Goal: Task Accomplishment & Management: Manage account settings

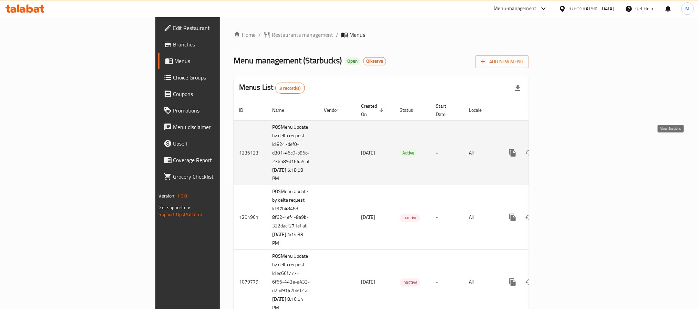
click at [570, 145] on link "enhanced table" at bounding box center [562, 153] width 17 height 17
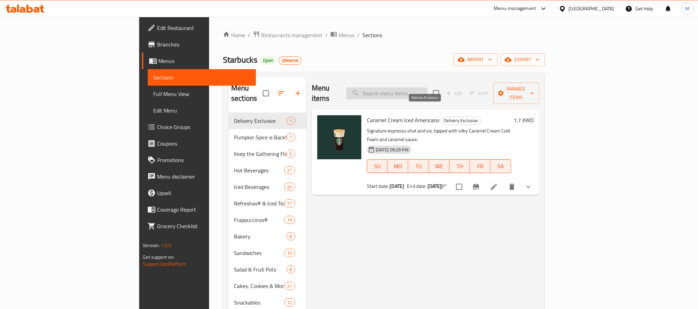
click at [426, 94] on input "search" at bounding box center [386, 93] width 81 height 12
paste input "Frozen [PERSON_NAME] Hibiscus Starbucks Refresha® Drink"
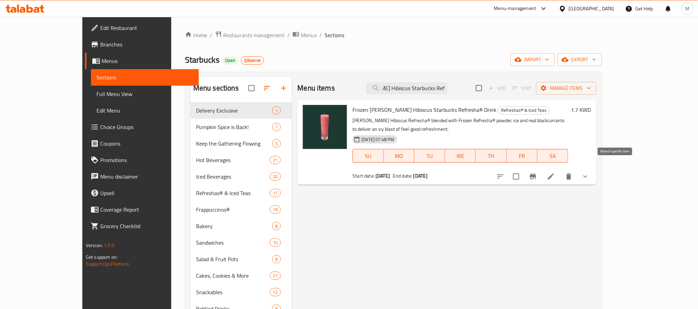
type input "Frozen [PERSON_NAME] Hibiscus Starbucks Refresha® Drink"
click at [537, 173] on icon "Branch-specific-item" at bounding box center [533, 177] width 8 height 8
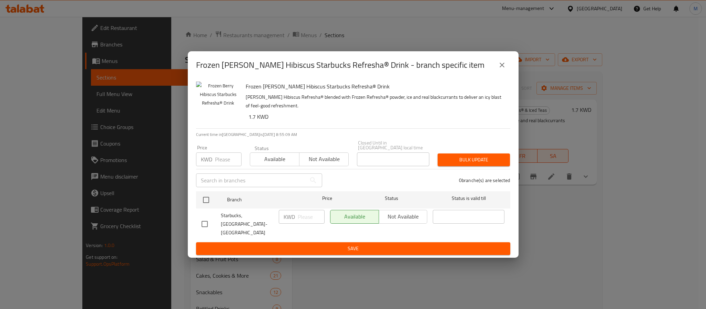
click at [499, 66] on button "close" at bounding box center [502, 65] width 17 height 17
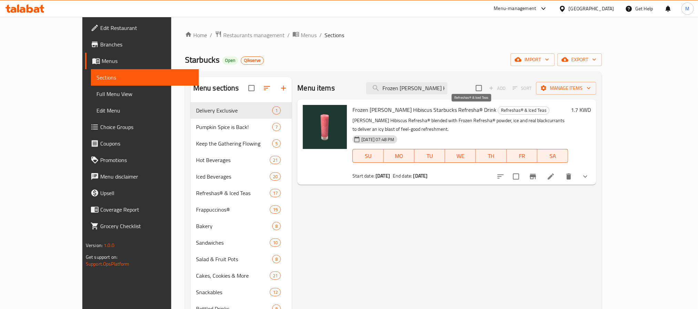
click at [498, 110] on span "Refreshas® & Iced Teas" at bounding box center [523, 110] width 51 height 8
copy span "Refreshas® & Iced Teas"
click at [352, 111] on span "Frozen [PERSON_NAME] Hibiscus Starbucks Refresha® Drink" at bounding box center [424, 110] width 144 height 10
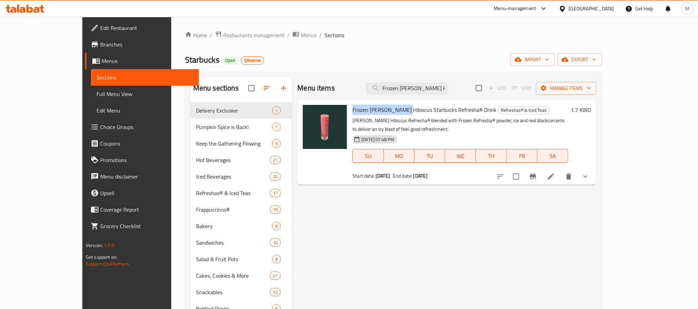
drag, startPoint x: 339, startPoint y: 111, endPoint x: 374, endPoint y: 110, distance: 35.5
click at [374, 110] on span "Frozen [PERSON_NAME] Hibiscus Starbucks Refresha® Drink" at bounding box center [424, 110] width 144 height 10
copy span "Frozen Berry Hibiscus"
click at [596, 228] on div "Menu items Frozen Berry Hibiscus Starbucks Refresha® Drink Add Sort Manage item…" at bounding box center [444, 231] width 304 height 309
click at [589, 173] on icon "show more" at bounding box center [585, 177] width 8 height 8
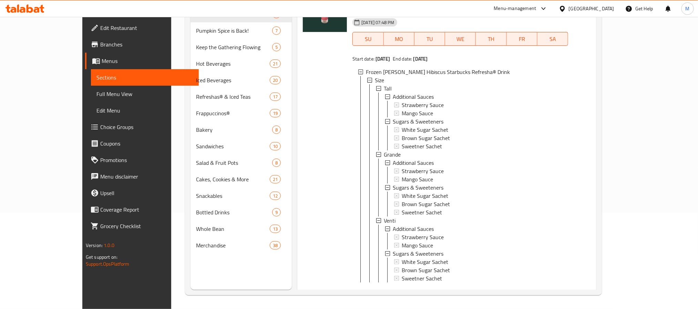
scroll to position [31, 0]
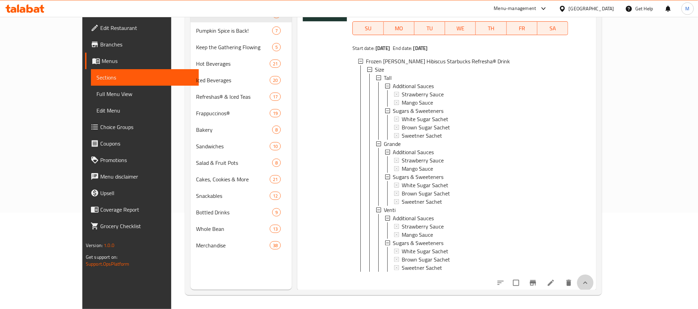
click at [593, 283] on button "show more" at bounding box center [585, 283] width 17 height 17
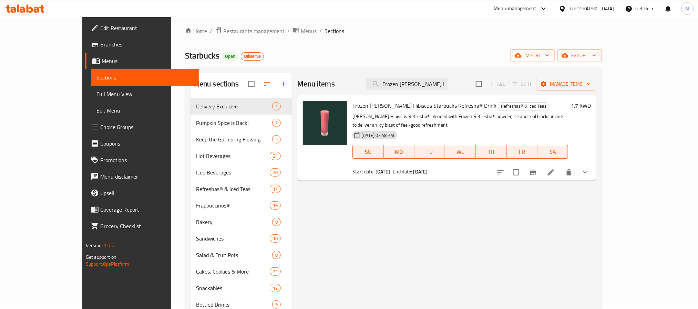
scroll to position [0, 0]
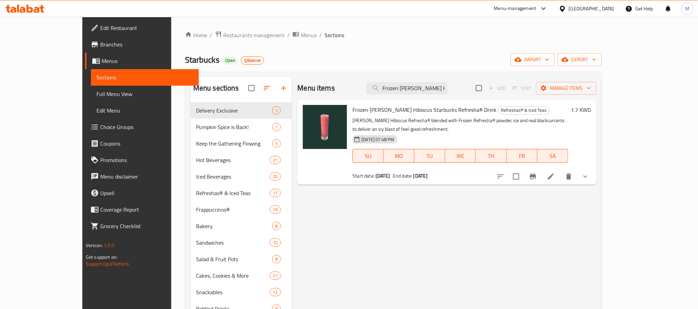
click at [100, 41] on span "Branches" at bounding box center [146, 44] width 93 height 8
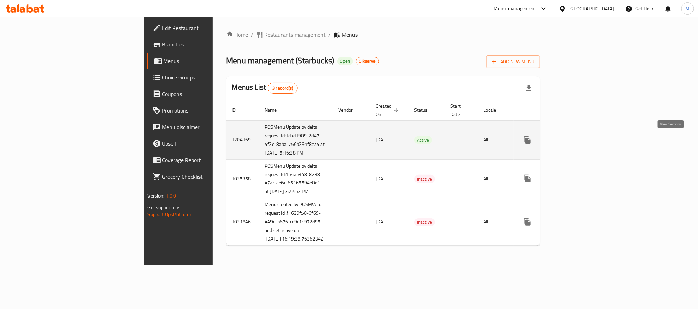
click at [585, 143] on link "enhanced table" at bounding box center [577, 140] width 17 height 17
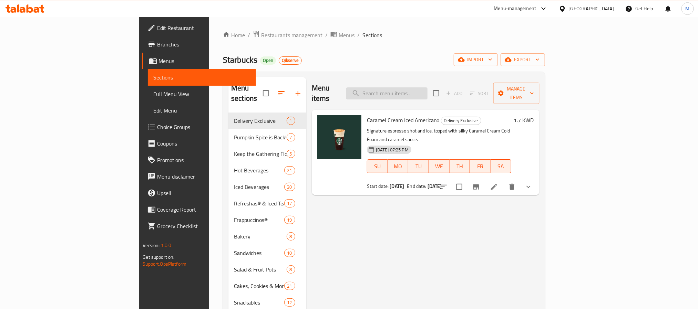
click at [427, 90] on input "search" at bounding box center [386, 93] width 81 height 12
paste input "Frozen [PERSON_NAME] Hibiscus Starbucks Refresha® Drink"
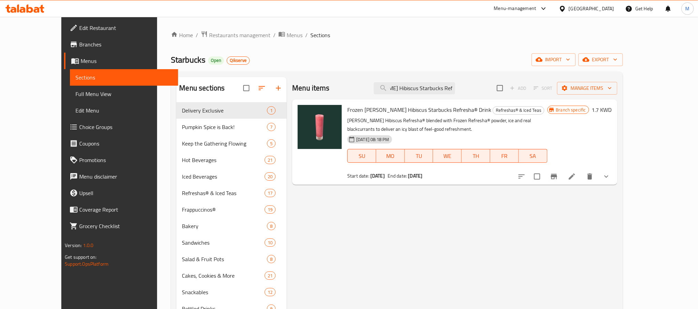
type input "Frozen [PERSON_NAME] Hibiscus Starbucks Refresha® Drink"
click at [558, 175] on icon "Branch-specific-item" at bounding box center [554, 177] width 8 height 8
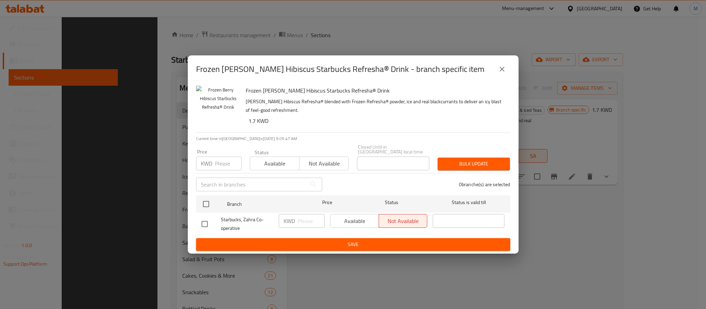
scroll to position [96, 0]
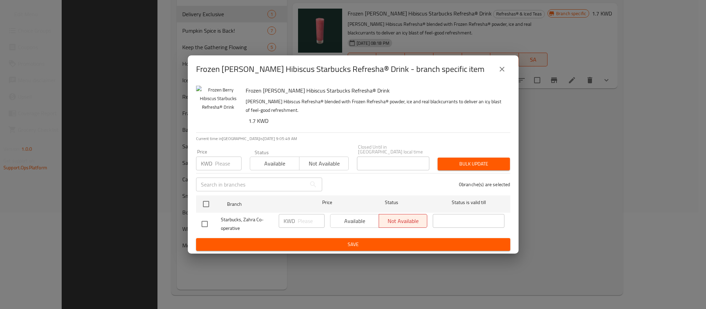
click at [574, 130] on div "Frozen [PERSON_NAME] Hibiscus Starbucks Refresha® Drink - branch specific item …" at bounding box center [353, 154] width 706 height 309
click at [506, 72] on button "close" at bounding box center [502, 69] width 17 height 17
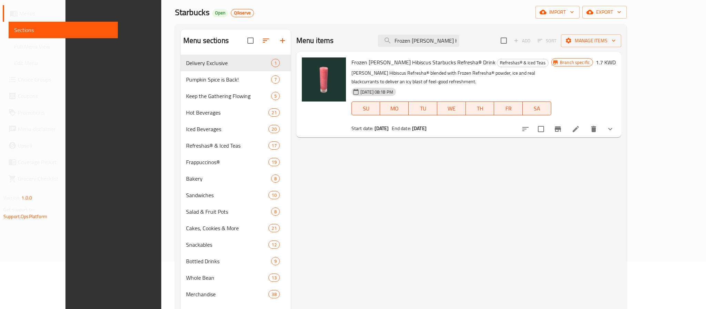
scroll to position [0, 0]
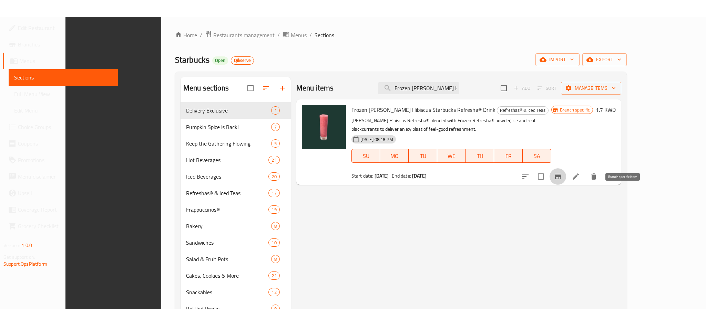
click at [562, 175] on icon "Branch-specific-item" at bounding box center [558, 177] width 8 height 8
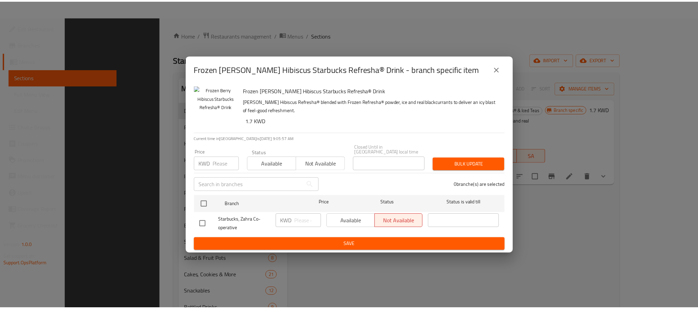
scroll to position [96, 0]
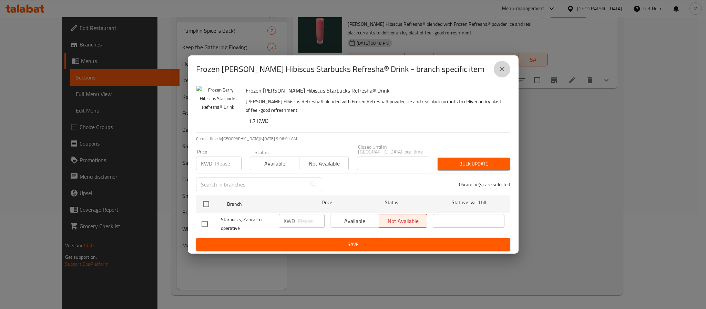
click at [506, 72] on button "close" at bounding box center [502, 69] width 17 height 17
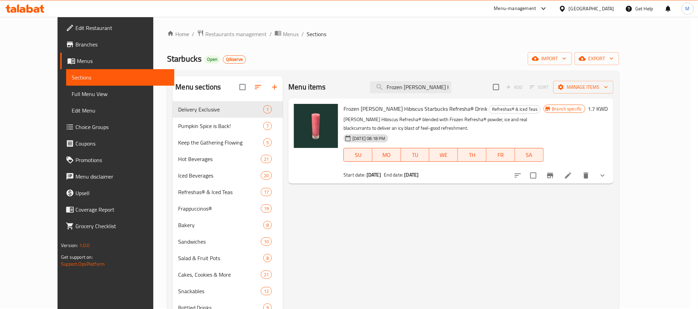
scroll to position [0, 0]
click at [205, 34] on span "Restaurants management" at bounding box center [235, 35] width 61 height 8
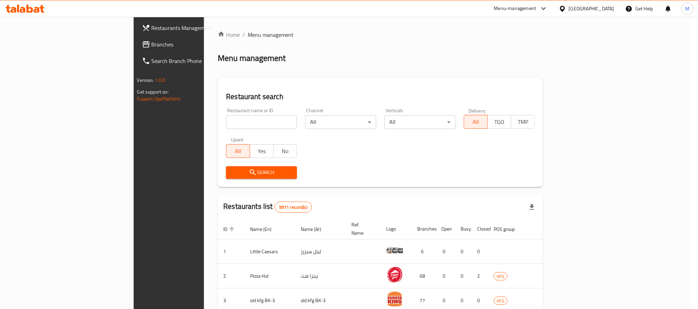
click at [226, 125] on input "search" at bounding box center [261, 122] width 71 height 14
paste input "647284"
type input "647284"
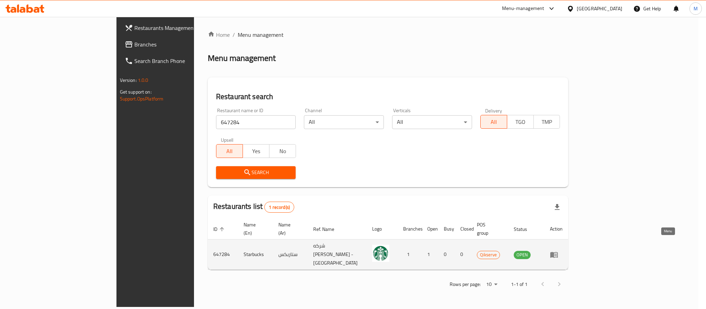
click at [558, 252] on icon "enhanced table" at bounding box center [554, 255] width 8 height 6
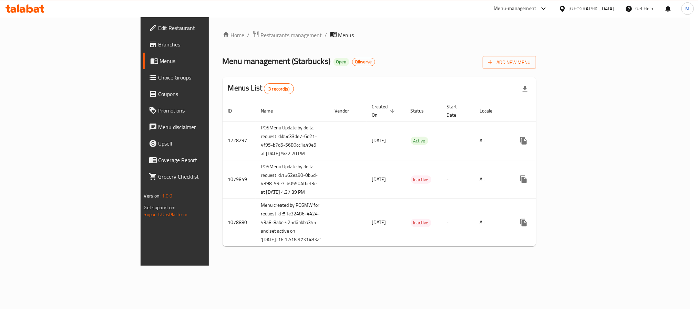
click at [158, 44] on span "Branches" at bounding box center [204, 44] width 93 height 8
